Goal: Transaction & Acquisition: Purchase product/service

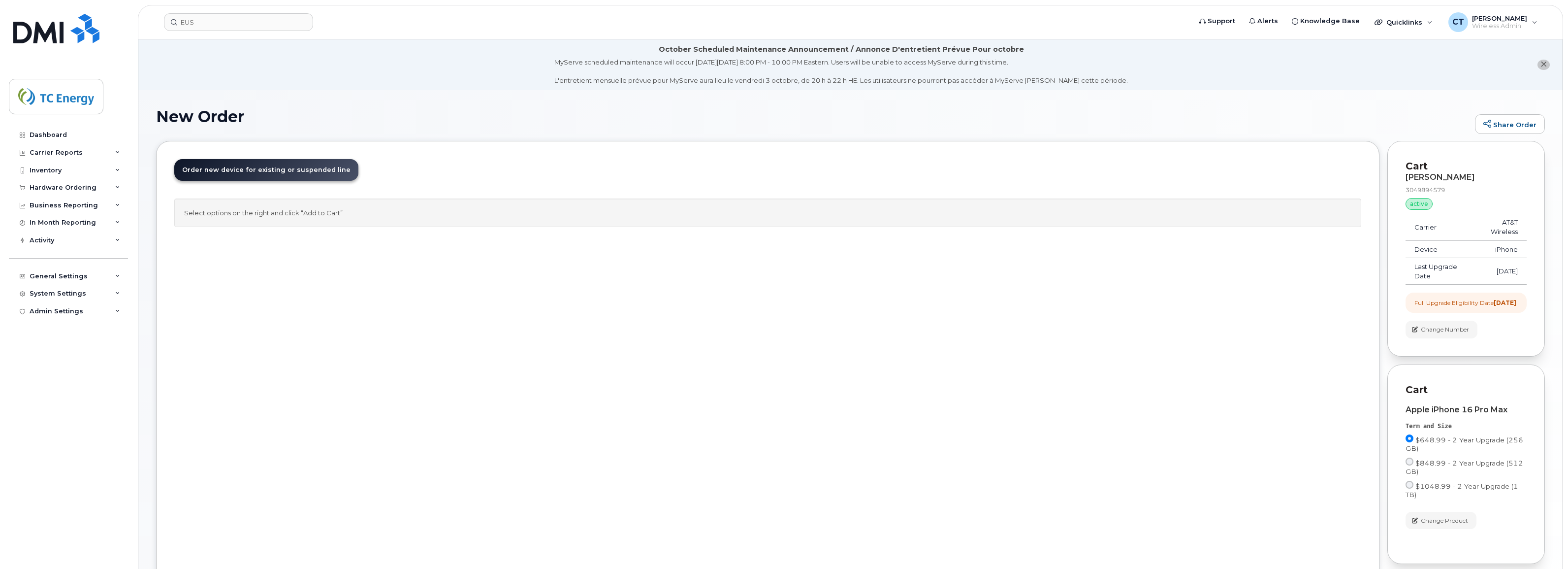
scroll to position [100, 0]
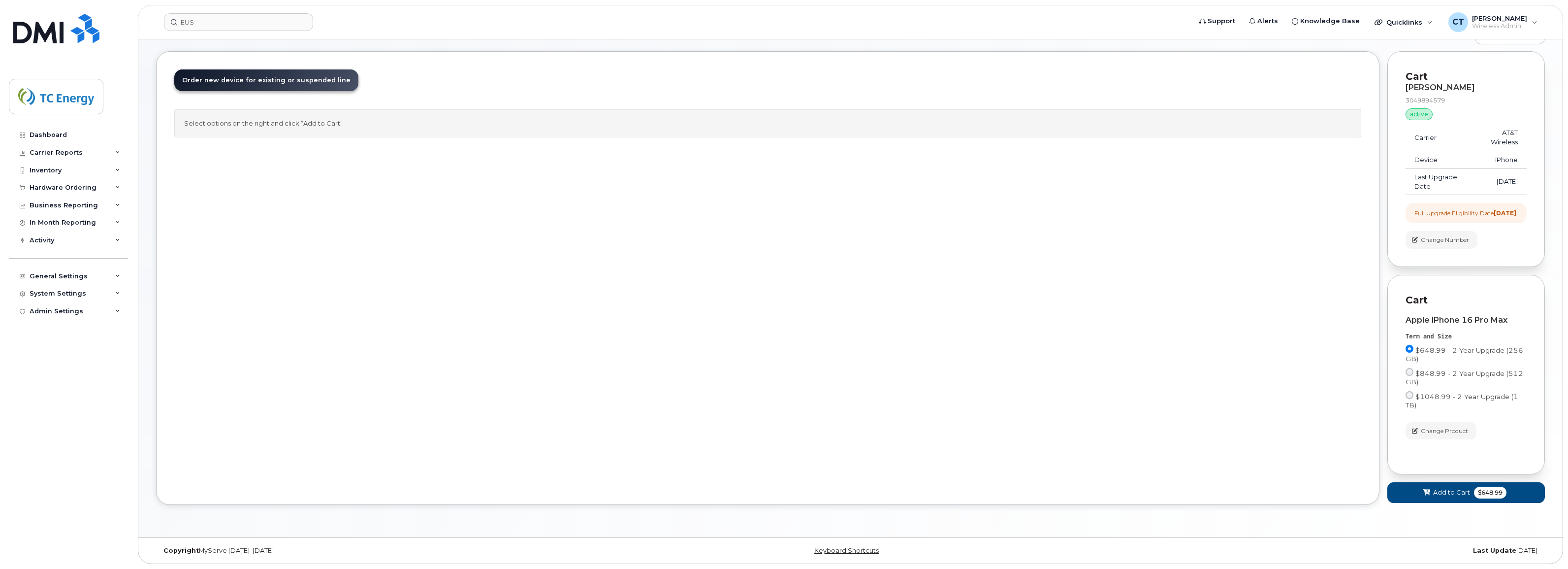
click at [624, 211] on div "Order New Device Upgrade Existing Device Order new device and new line Order ne…" at bounding box center [767, 278] width 1224 height 454
click at [1445, 488] on span "Add to Cart" at bounding box center [1451, 492] width 37 height 9
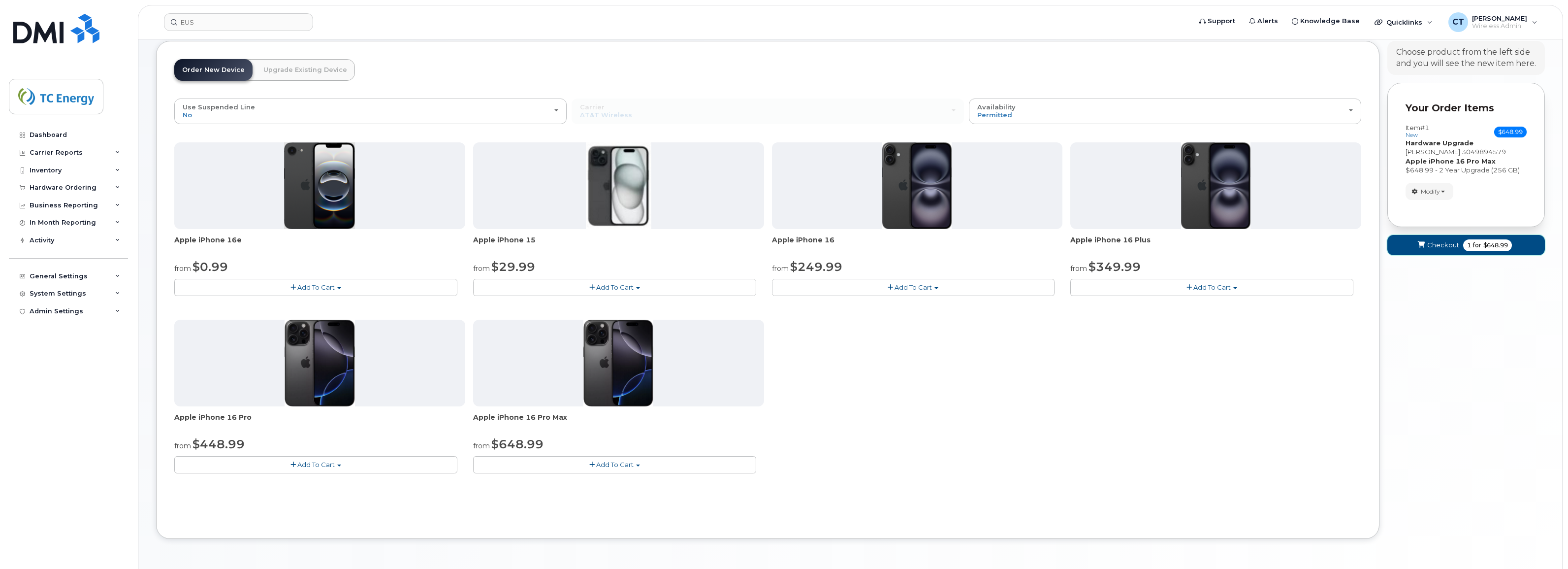
click at [1449, 243] on span "Checkout" at bounding box center [1443, 245] width 32 height 9
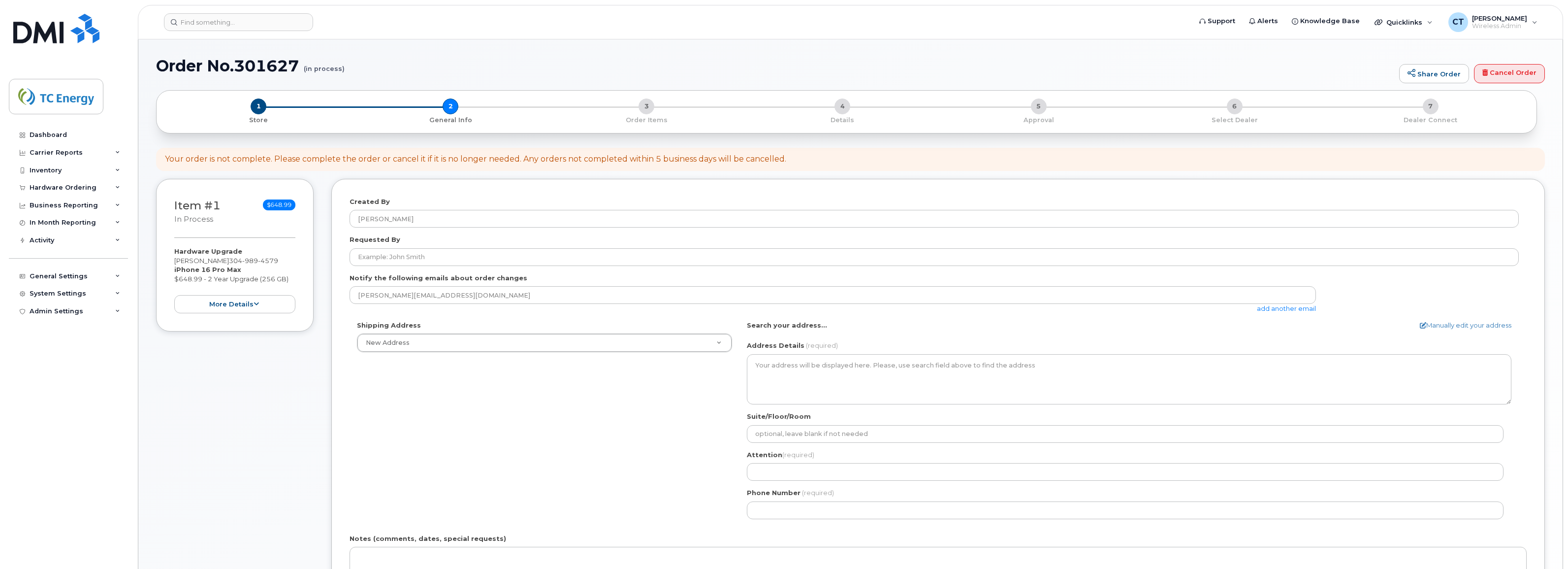
select select
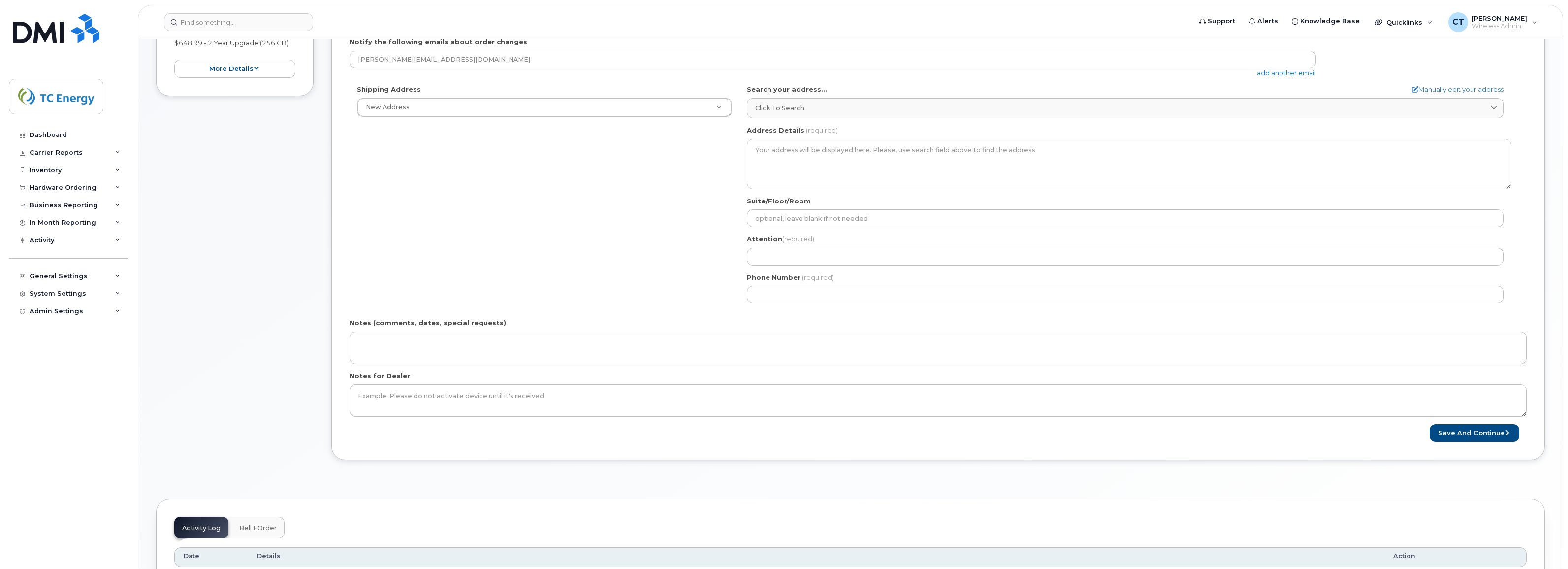
scroll to position [102, 0]
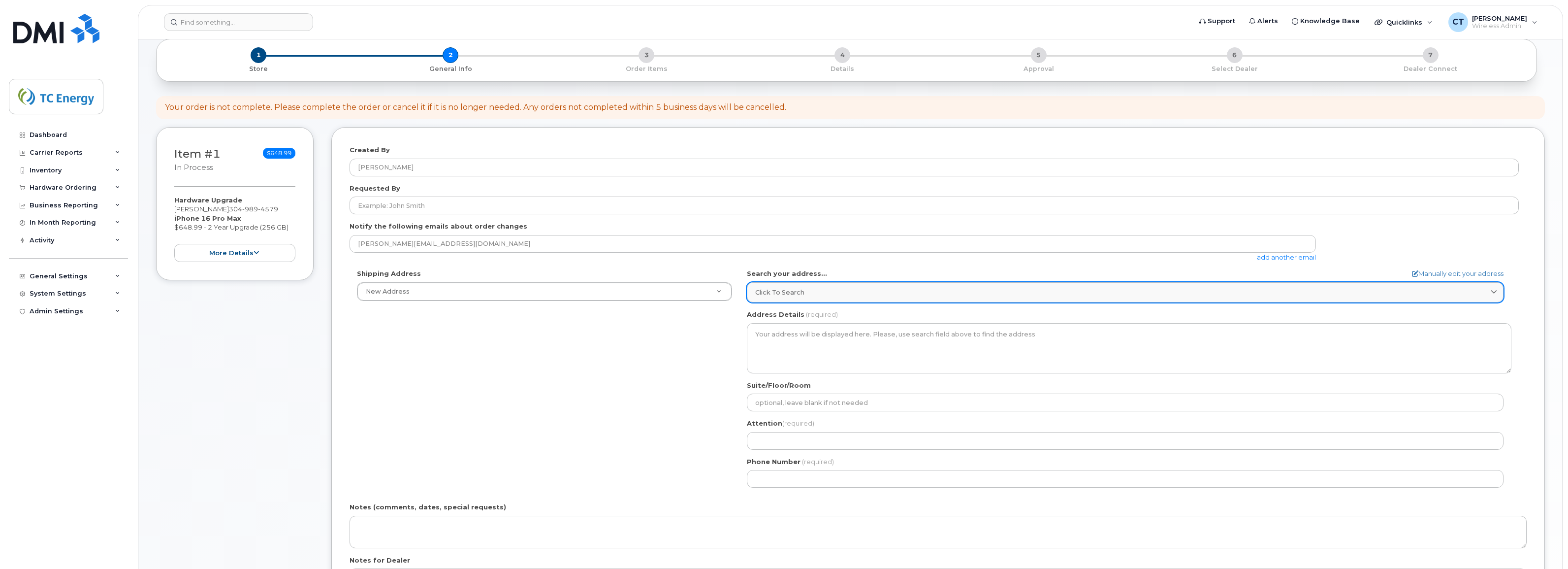
click at [818, 286] on link "Click to search" at bounding box center [1125, 292] width 757 height 20
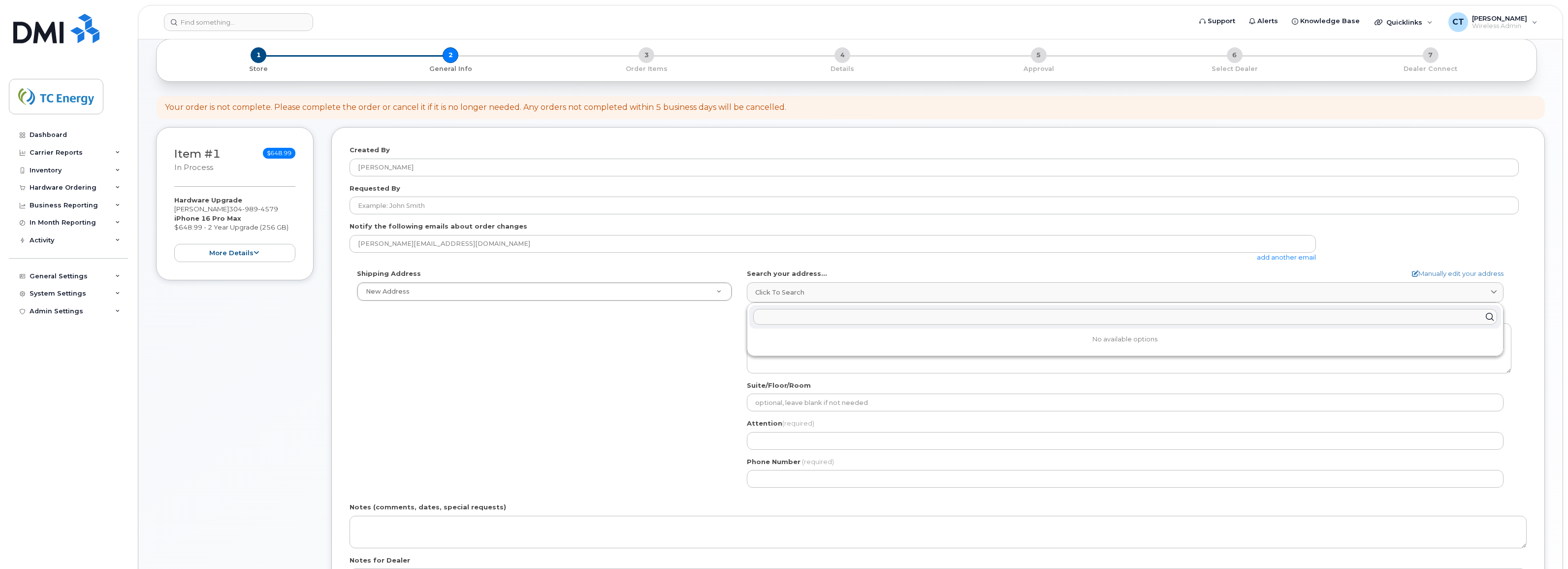
click at [796, 321] on input "text" at bounding box center [1125, 316] width 744 height 16
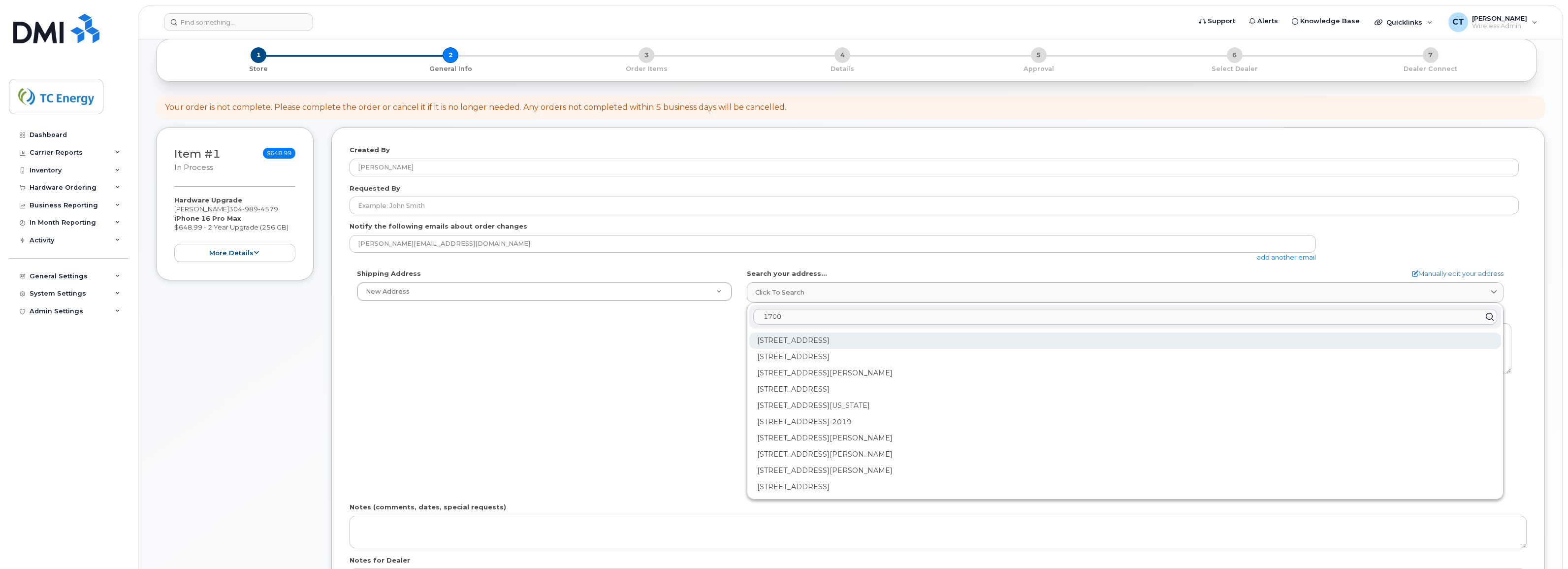
type input "1700"
click at [811, 338] on div "1700 Maccorkle Ave SE Charleston WV 25314" at bounding box center [1125, 340] width 752 height 16
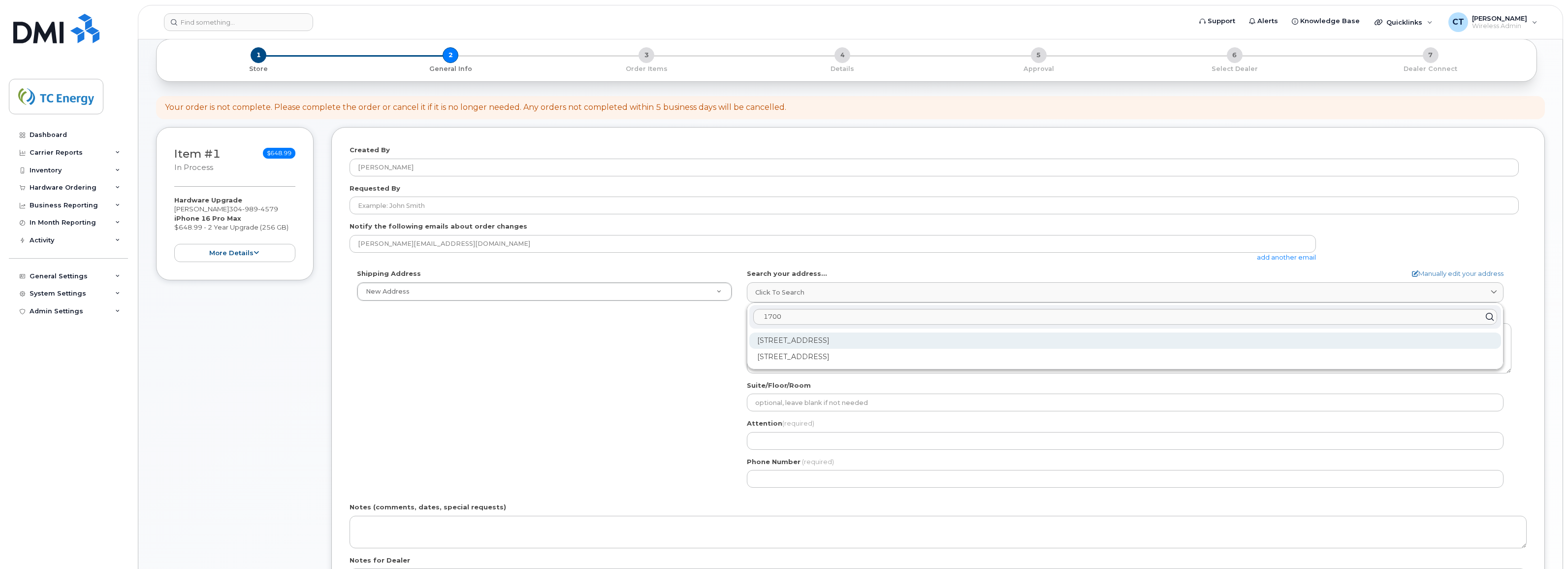
click at [939, 342] on div "1700 Maccorkle Ave SE #8 Charleston WV 25314-1518" at bounding box center [1125, 340] width 752 height 16
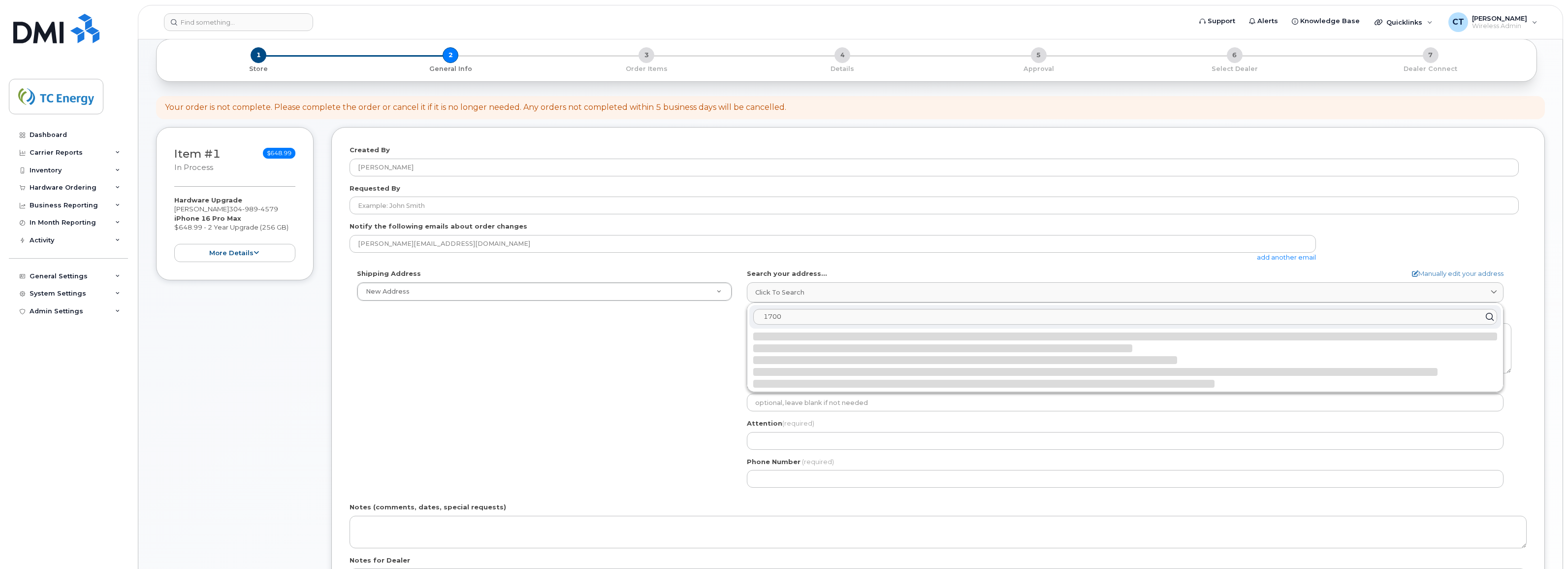
select select
type textarea "1700 Maccorkle Ave SE #8 CHARLESTON WV 25314-1518 UNITED STATES"
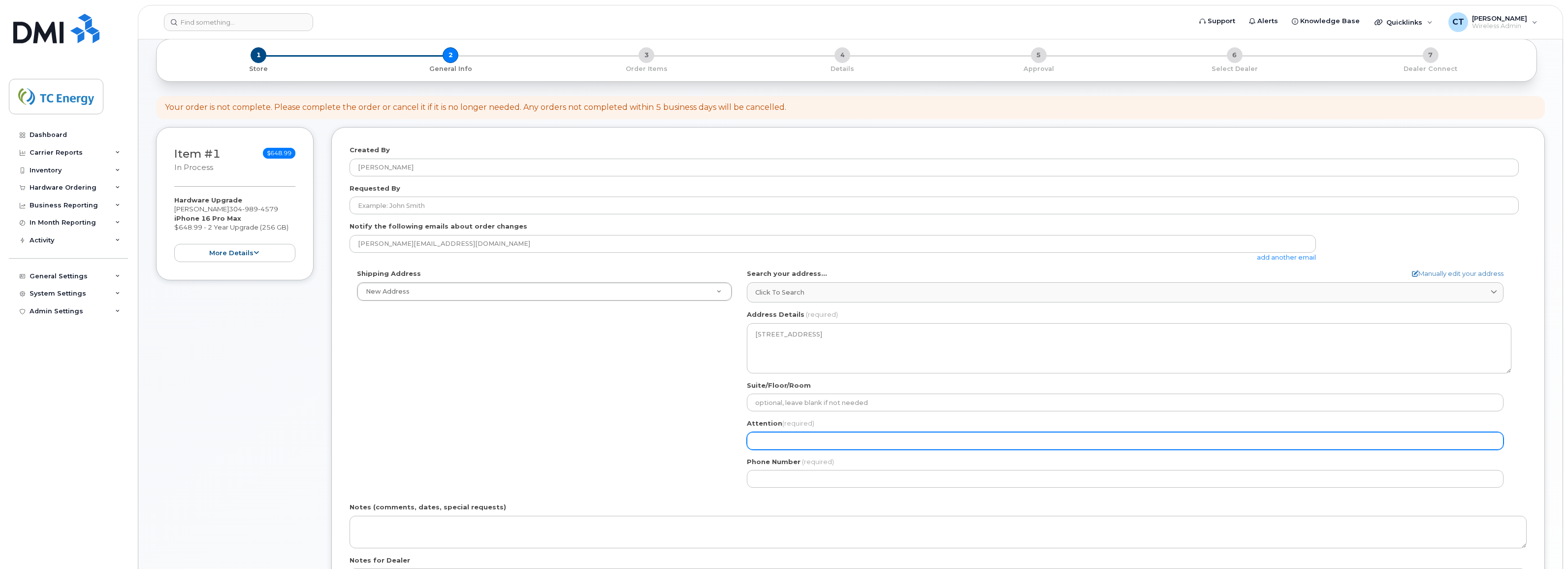
click at [785, 444] on input "Attention (required)" at bounding box center [1125, 441] width 757 height 18
type input "test"
select select
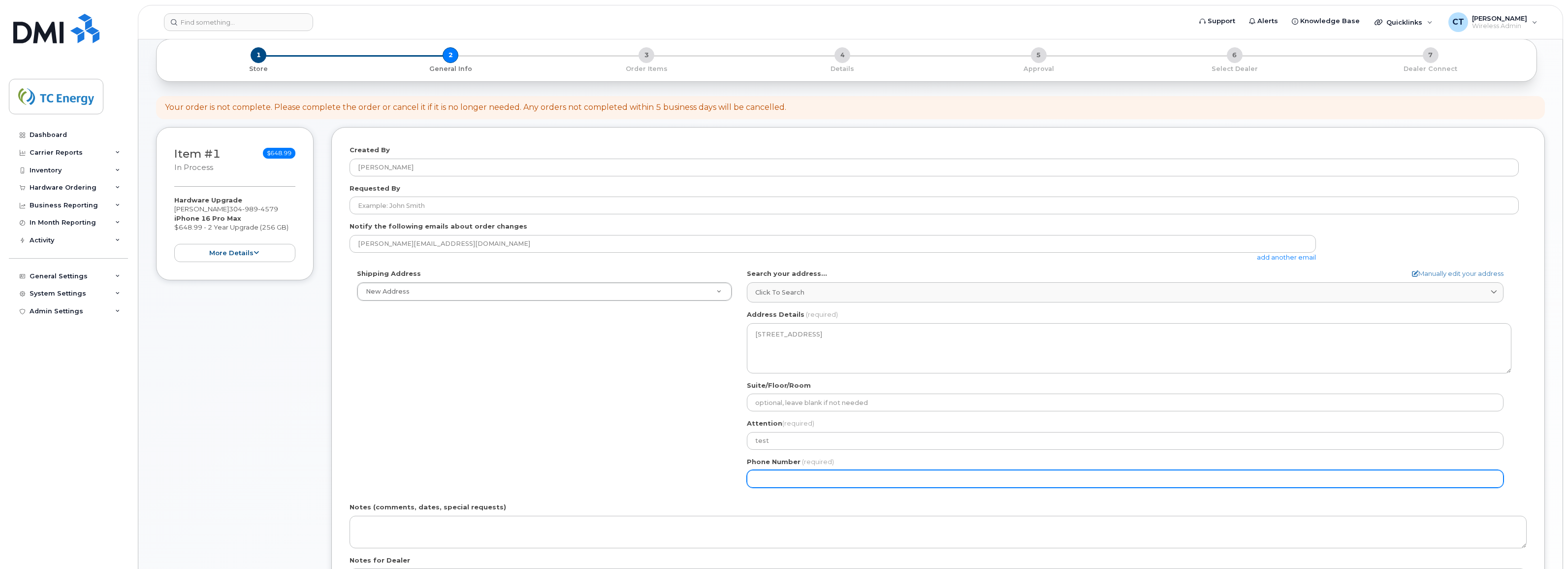
click at [763, 480] on input "Phone Number" at bounding box center [1125, 479] width 757 height 18
type input "3049894579"
type input "700 Louisiana St"
select select
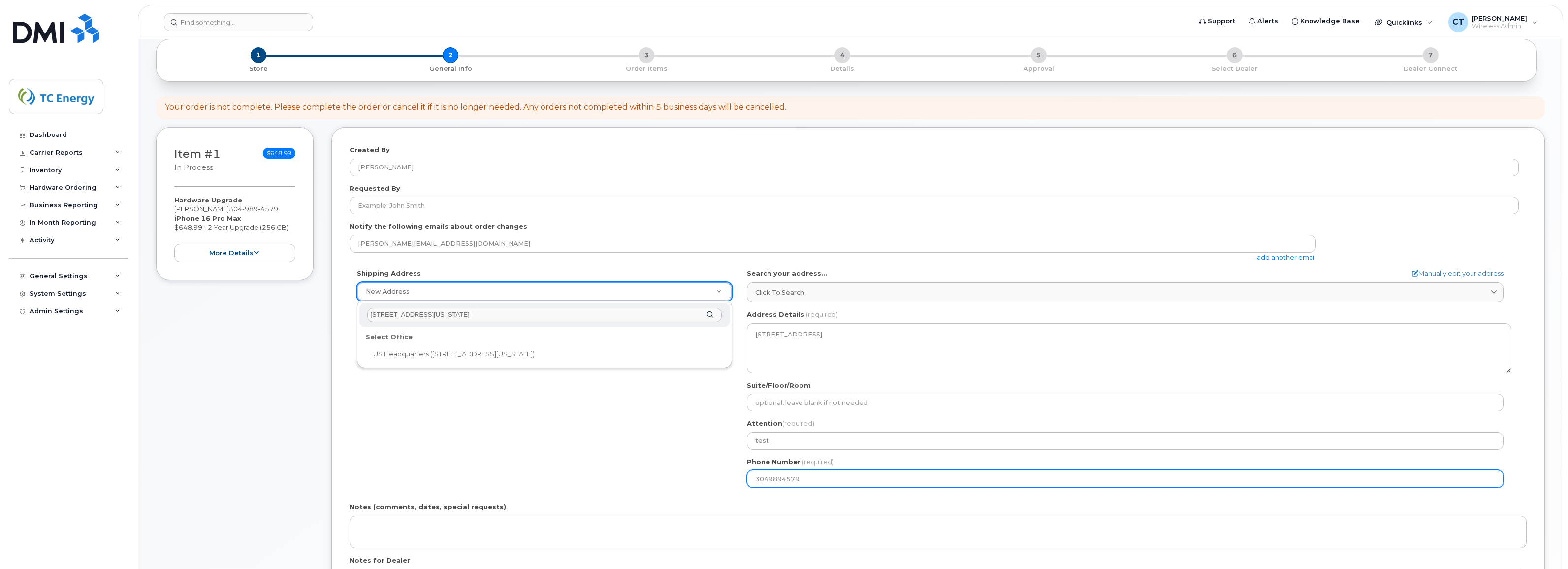
drag, startPoint x: 453, startPoint y: 314, endPoint x: 361, endPoint y: 314, distance: 92.0
click at [363, 314] on div "700 Louisiana St" at bounding box center [544, 315] width 369 height 24
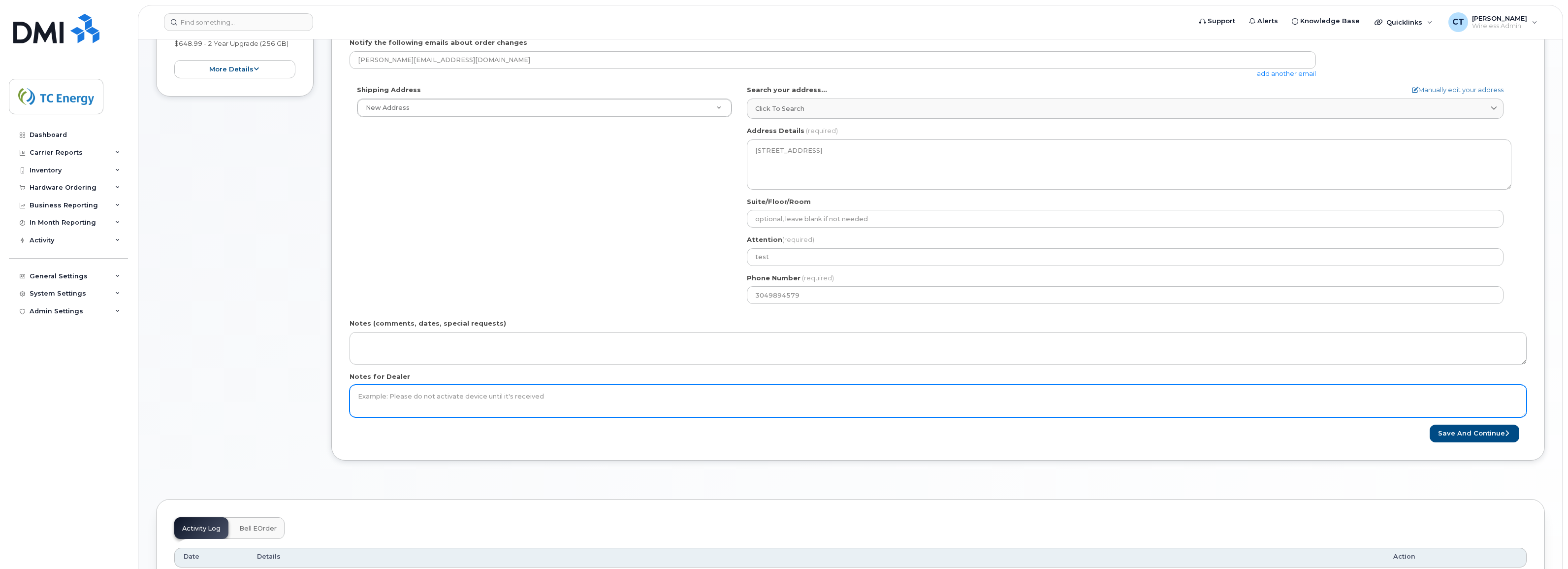
scroll to position [287, 0]
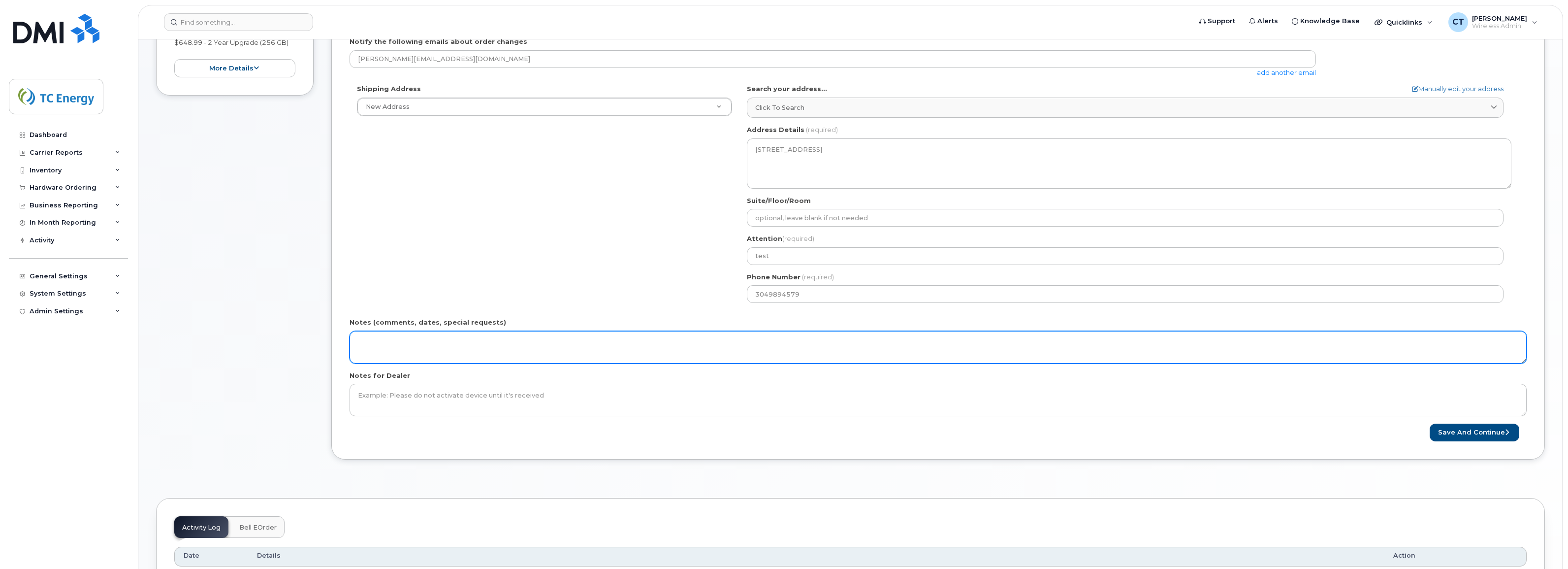
click at [731, 346] on textarea "Notes (comments, dates, special requests)" at bounding box center [938, 347] width 1178 height 33
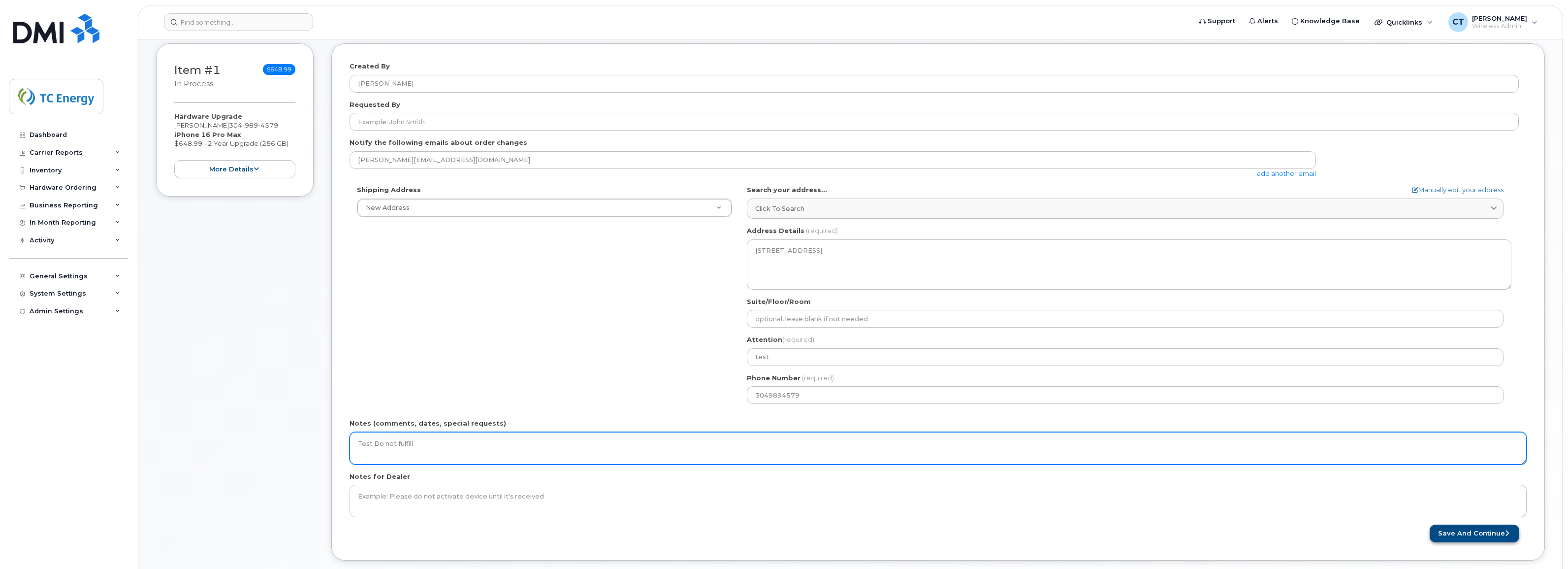
scroll to position [163, 0]
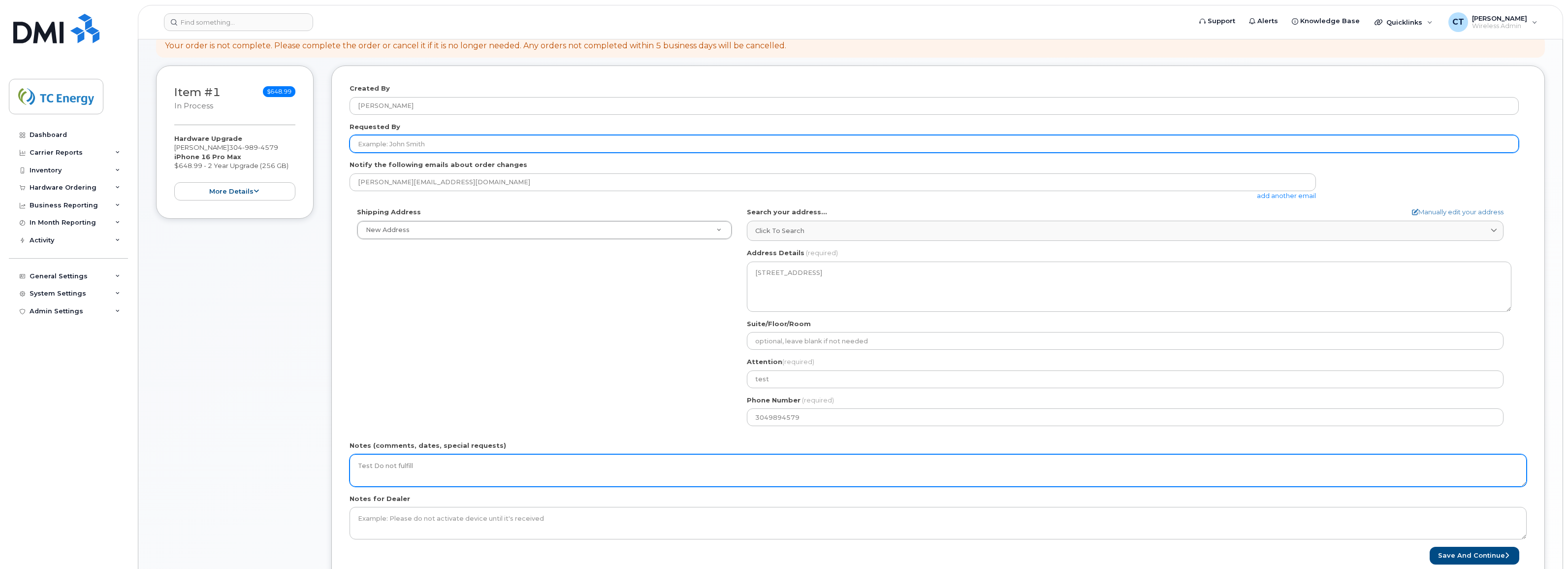
type textarea "Test Do not fulfill"
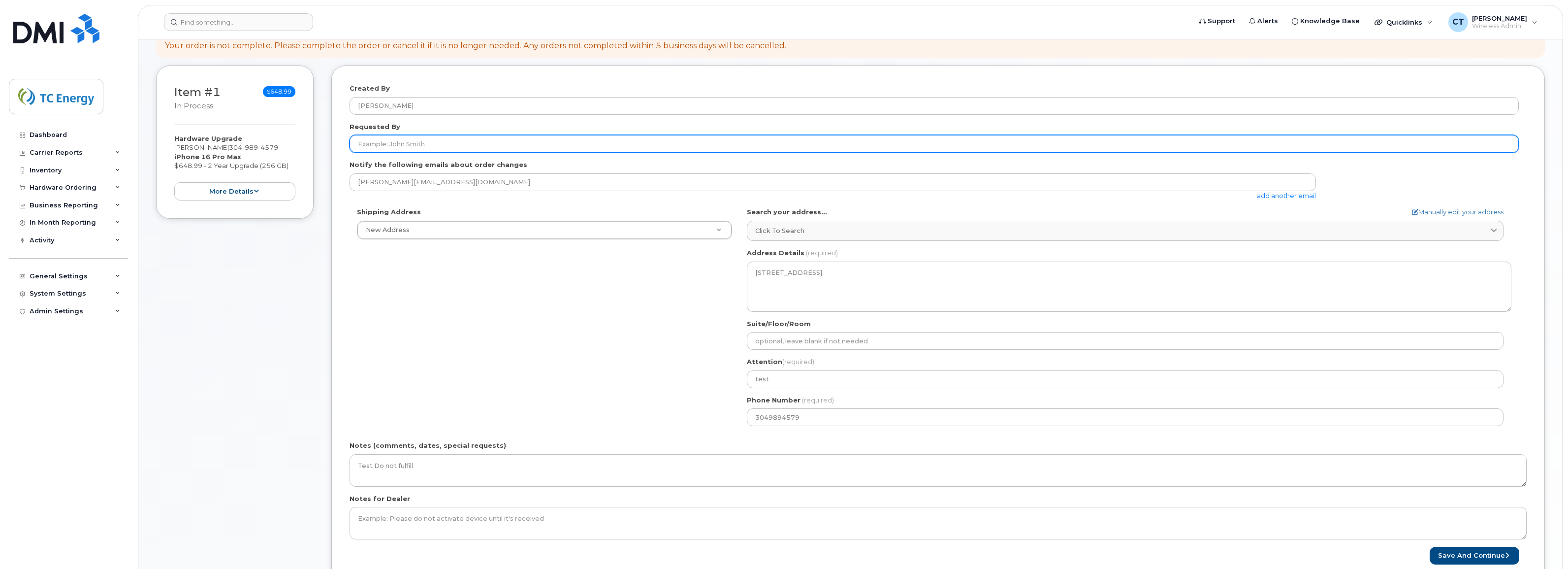
click at [433, 146] on input "Requested By" at bounding box center [934, 144] width 1169 height 18
type input "[PERSON_NAME]"
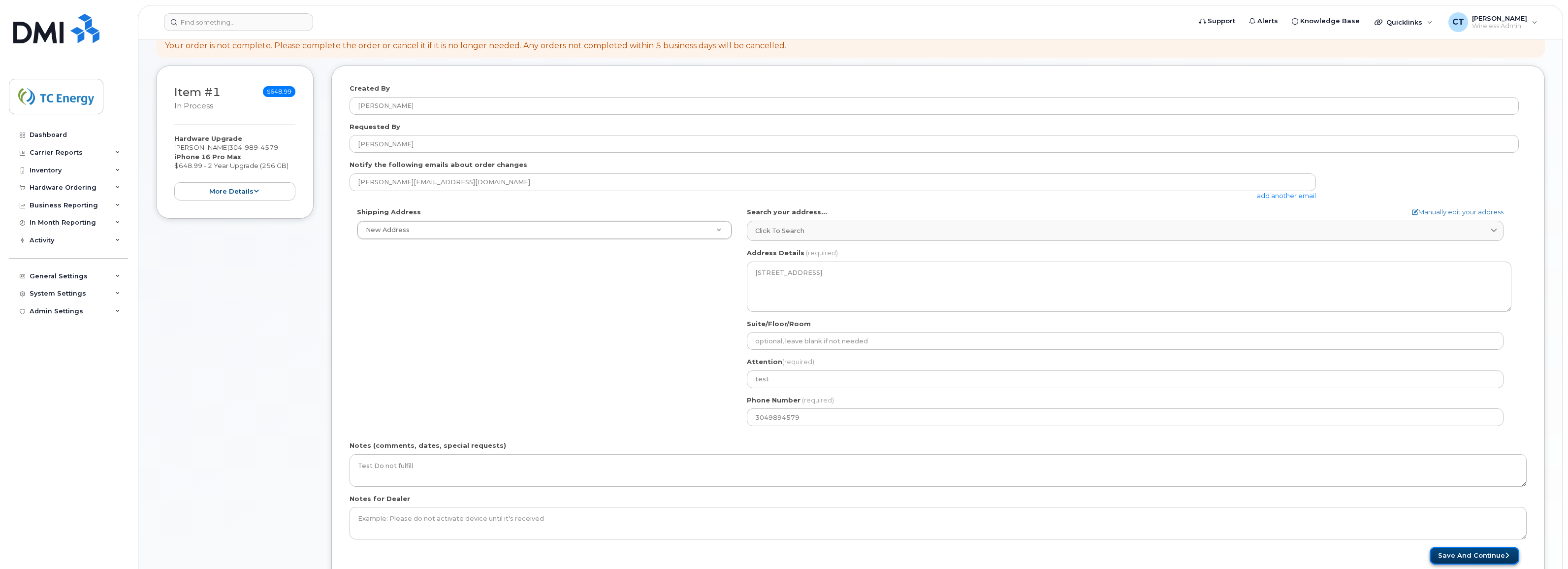
click at [1458, 554] on button "Save and Continue" at bounding box center [1474, 555] width 89 height 18
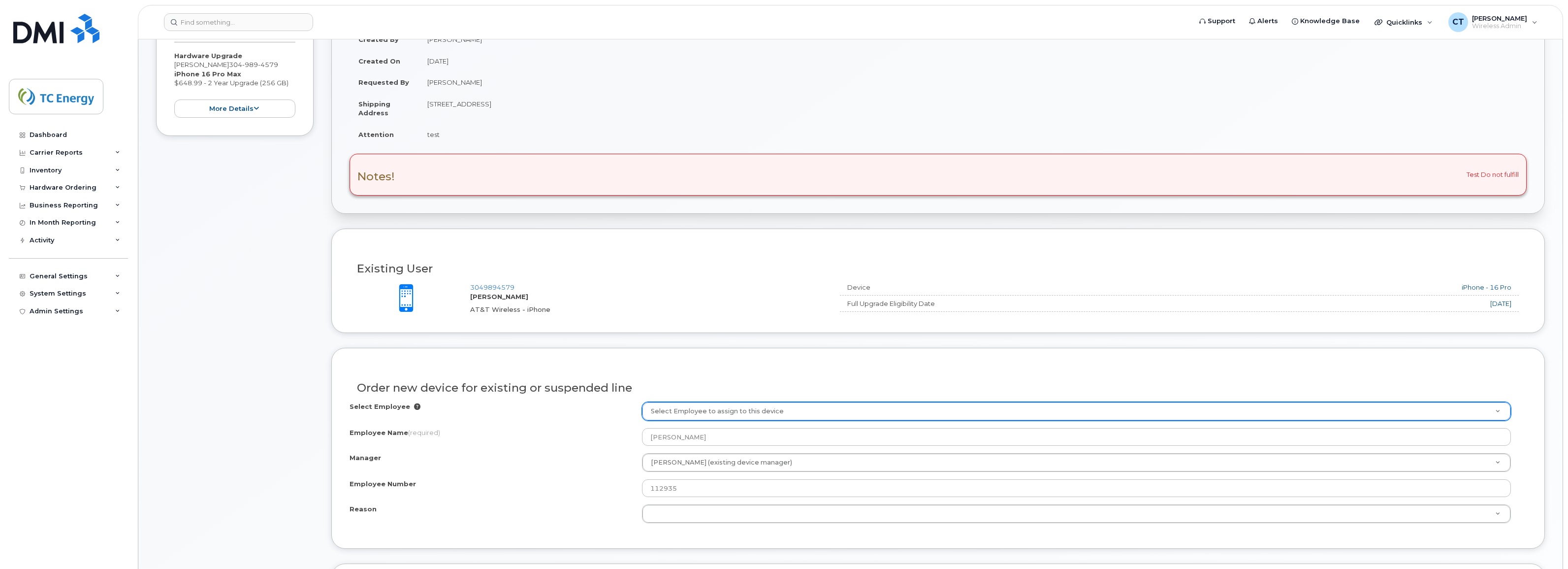
scroll to position [308, 0]
